Goal: Task Accomplishment & Management: Complete application form

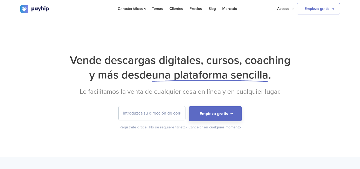
click at [317, 63] on h1 "Vende descargas digitales, cursos, coaching y más desde una plataforma sencilla…" at bounding box center [180, 67] width 320 height 29
click at [236, 145] on div "Vende descargas digitales, cursos, coaching y más desde una plataforma sencilla…" at bounding box center [180, 87] width 360 height 138
click at [158, 114] on input "email" at bounding box center [152, 113] width 67 height 14
click at [275, 113] on form "[EMAIL_ADDRESS][DOMAIN_NAME] Empieza gratis" at bounding box center [180, 113] width 320 height 15
click at [176, 113] on input "[EMAIL_ADDRESS][DOMAIN_NAME]" at bounding box center [152, 113] width 67 height 14
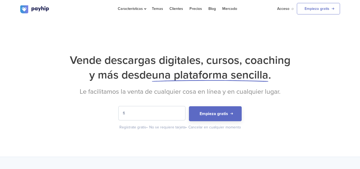
type input "f"
click at [158, 117] on input "email" at bounding box center [152, 113] width 67 height 14
type input "e"
drag, startPoint x: 208, startPoint y: 21, endPoint x: 194, endPoint y: 34, distance: 19.3
click at [194, 34] on div "Vende descargas digitales, cursos, coaching y más desde una plataforma sencilla…" at bounding box center [180, 87] width 360 height 138
